Goal: Information Seeking & Learning: Learn about a topic

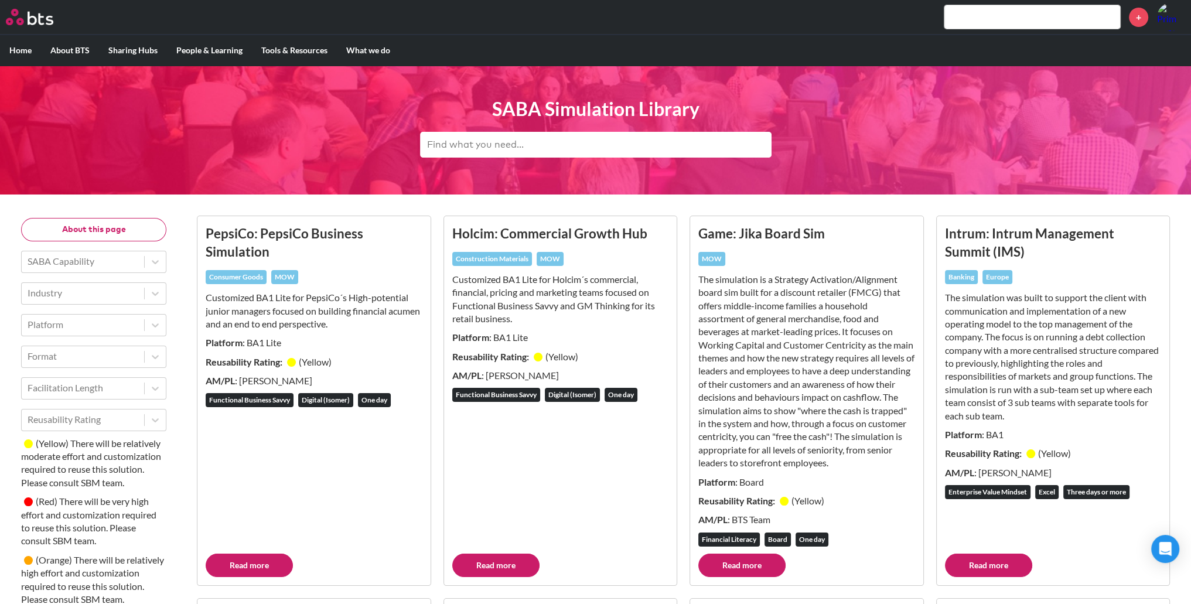
click at [558, 145] on input "text" at bounding box center [595, 145] width 351 height 26
type input "ge"
click at [764, 139] on icon at bounding box center [760, 144] width 12 height 12
click at [676, 136] on input "text" at bounding box center [595, 145] width 351 height 26
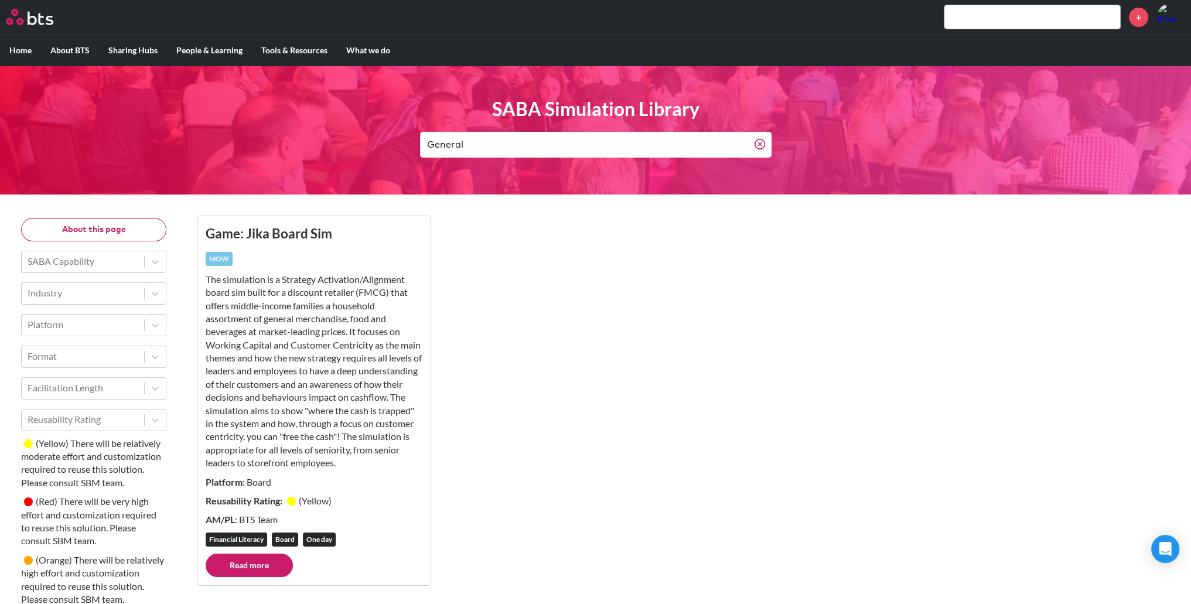
type input "General"
click at [658, 374] on ul "Game: Jika Board Sim MOW The simulation is a Strategy Activation/Alignment boar…" at bounding box center [683, 400] width 992 height 389
